Goal: Information Seeking & Learning: Learn about a topic

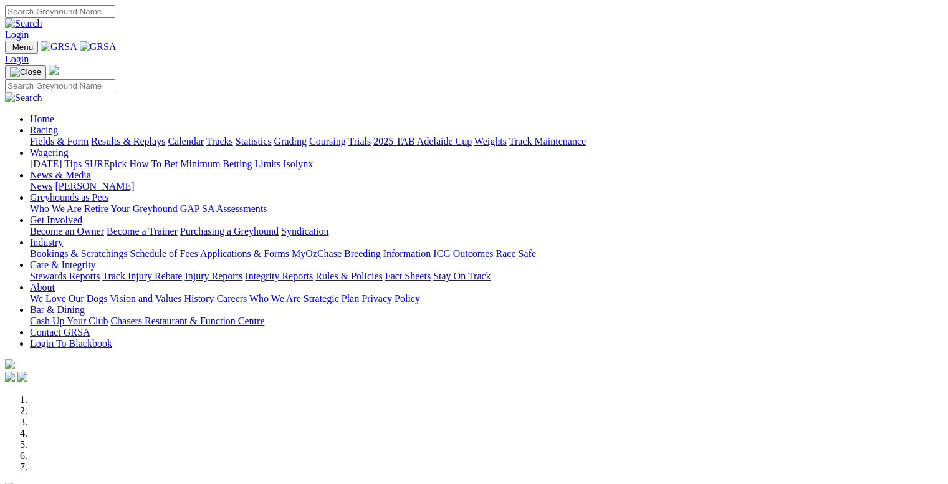
click at [49, 136] on link "Fields & Form" at bounding box center [59, 141] width 59 height 11
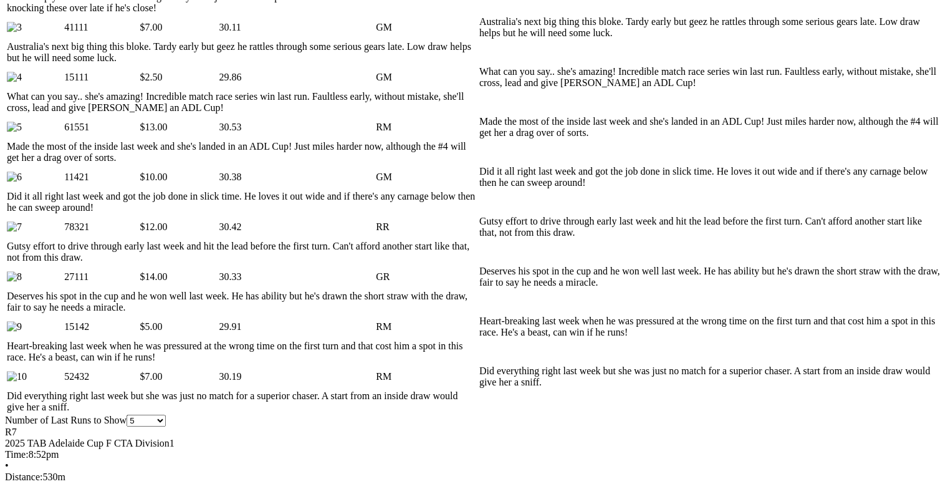
scroll to position [748, 0]
